Goal: Find specific page/section: Find specific page/section

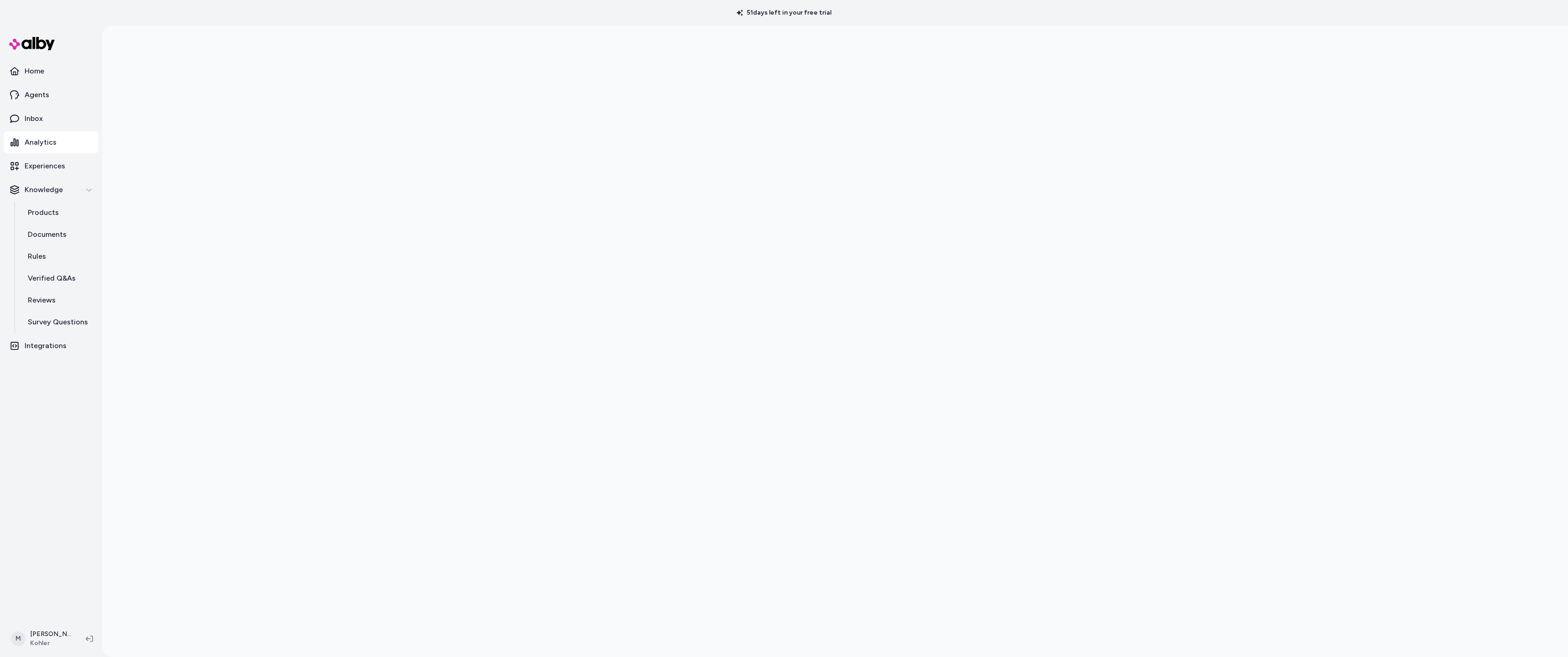
click at [1171, 115] on div at bounding box center [834, 354] width 1466 height 657
click at [27, 115] on p "Inbox" at bounding box center [33, 118] width 18 height 11
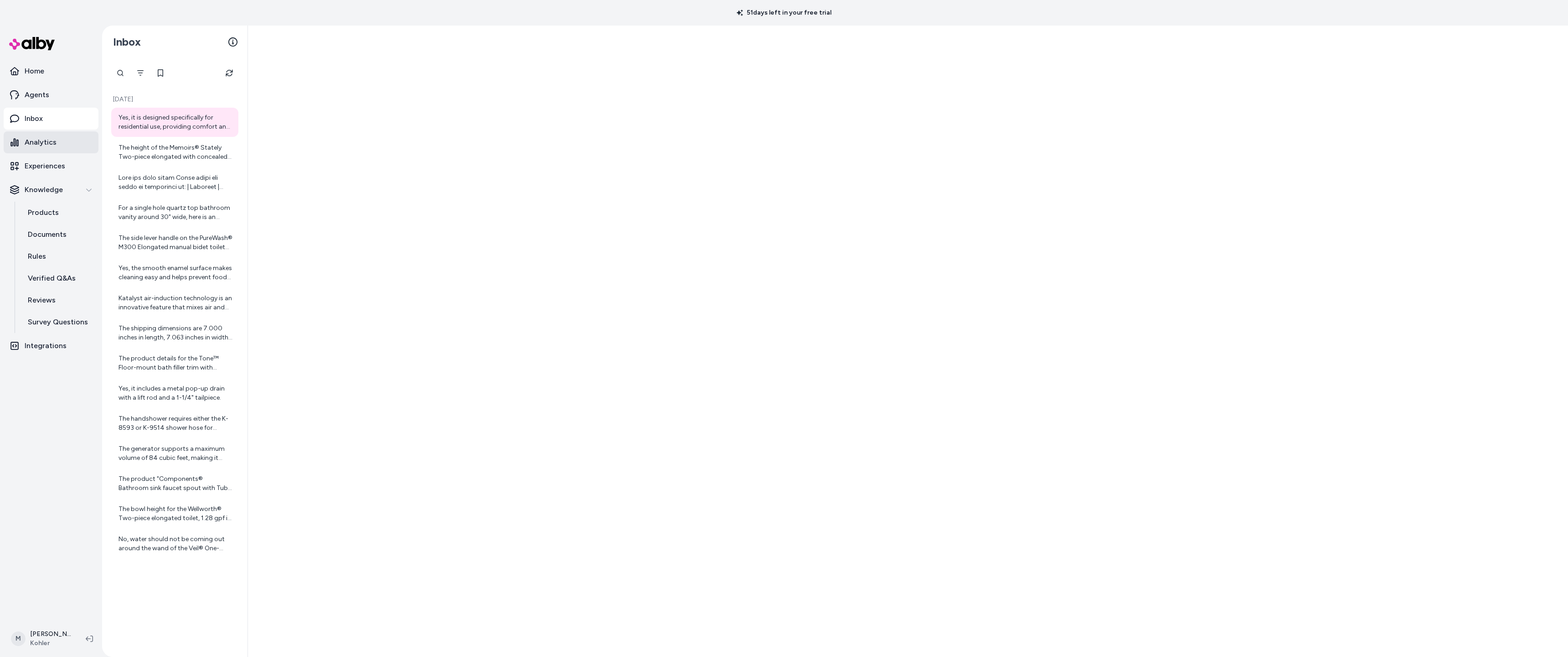
click at [39, 143] on p "Analytics" at bounding box center [40, 142] width 32 height 11
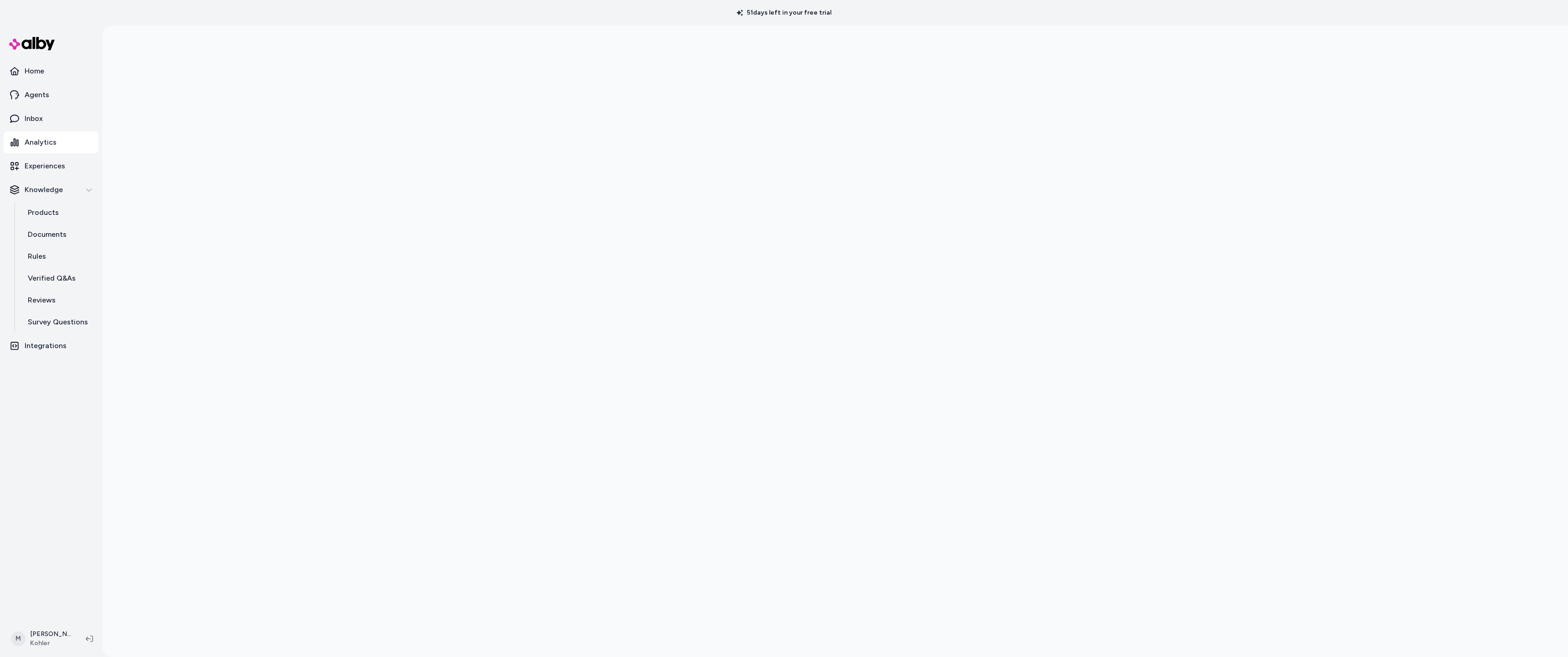
scroll to position [26, 0]
drag, startPoint x: 33, startPoint y: 144, endPoint x: 182, endPoint y: 192, distance: 156.5
click at [33, 144] on p "Analytics" at bounding box center [40, 142] width 32 height 11
click at [1172, 193] on div at bounding box center [834, 354] width 1466 height 657
